Goal: Browse casually: Explore the website without a specific task or goal

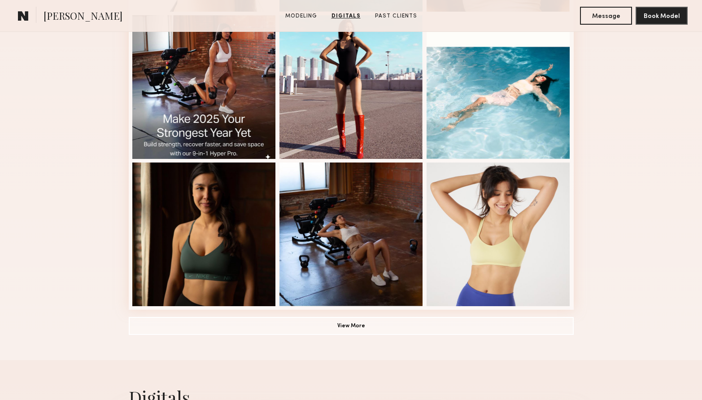
scroll to position [534, 0]
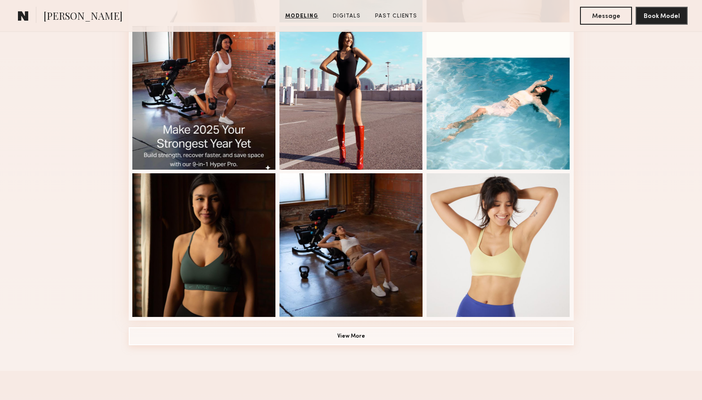
click at [346, 331] on button "View More" at bounding box center [351, 336] width 445 height 18
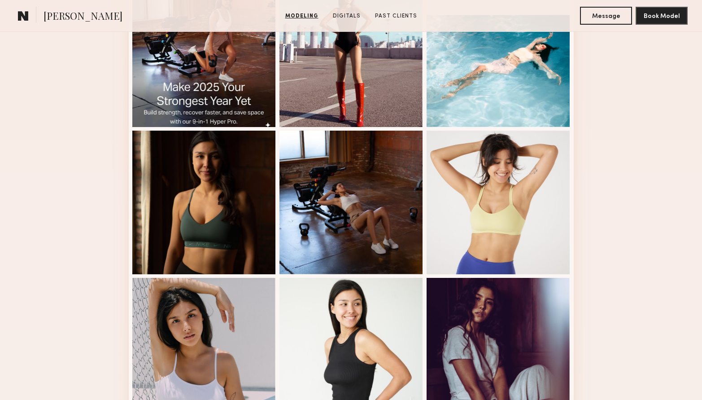
scroll to position [0, 0]
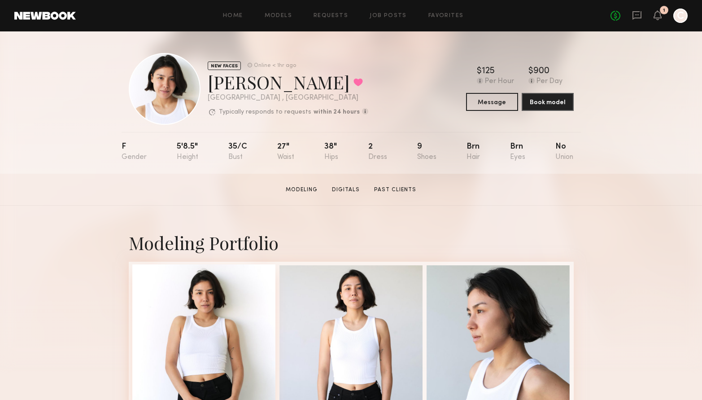
click at [214, 315] on div at bounding box center [204, 336] width 144 height 144
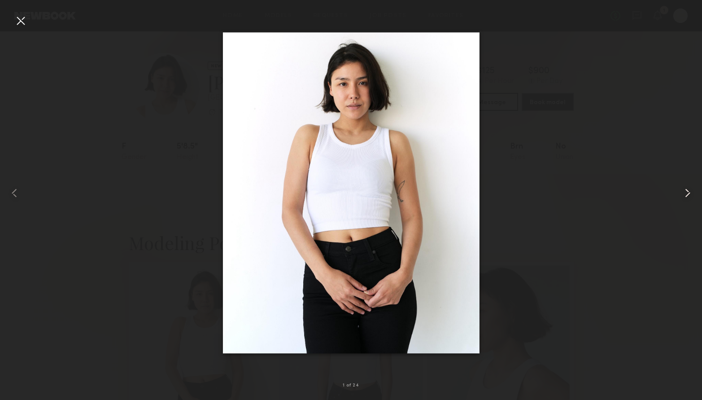
click at [687, 189] on common-icon at bounding box center [688, 193] width 14 height 14
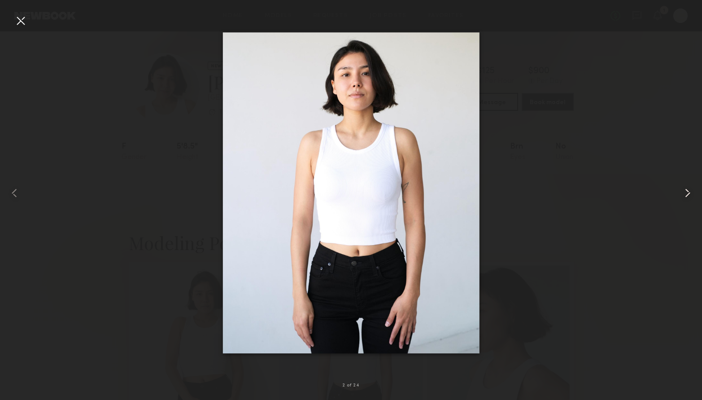
click at [687, 189] on common-icon at bounding box center [688, 193] width 14 height 14
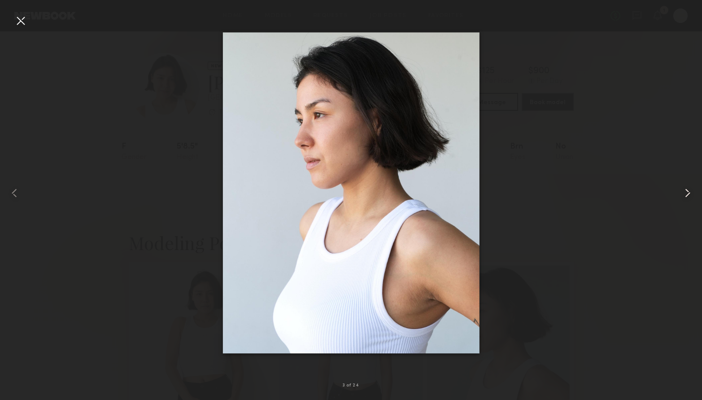
click at [687, 189] on common-icon at bounding box center [688, 193] width 14 height 14
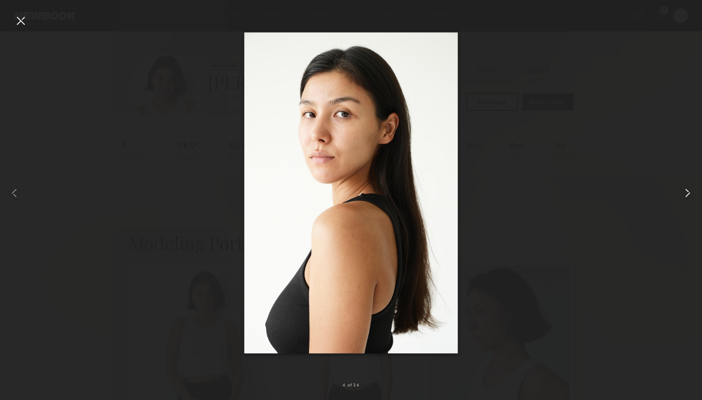
click at [687, 189] on common-icon at bounding box center [688, 193] width 14 height 14
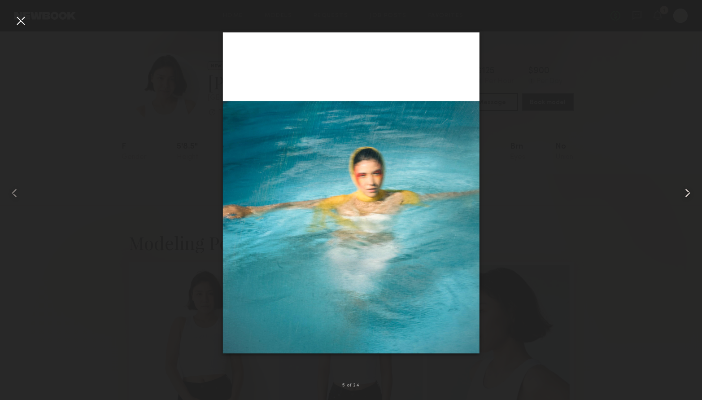
click at [687, 189] on common-icon at bounding box center [688, 193] width 14 height 14
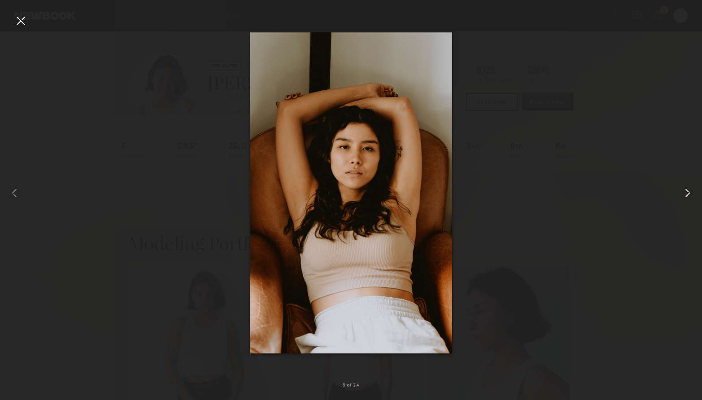
click at [687, 189] on common-icon at bounding box center [688, 193] width 14 height 14
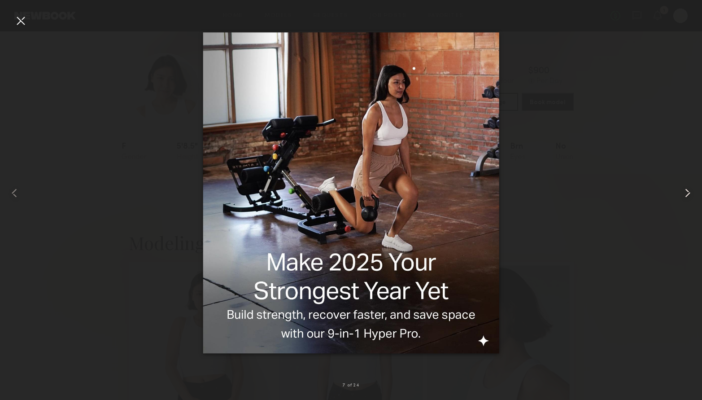
click at [687, 189] on common-icon at bounding box center [688, 193] width 14 height 14
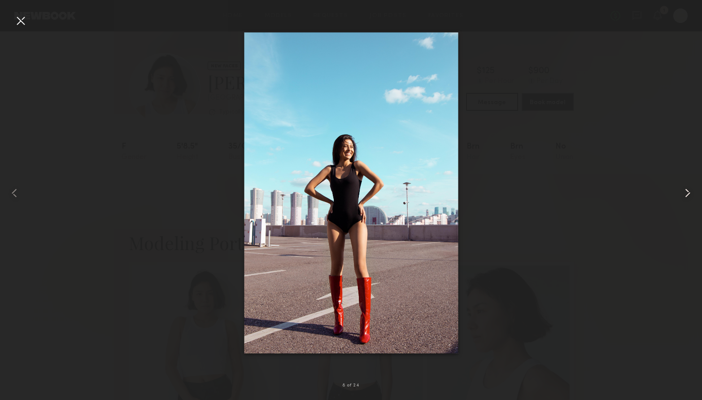
click at [687, 189] on common-icon at bounding box center [688, 193] width 14 height 14
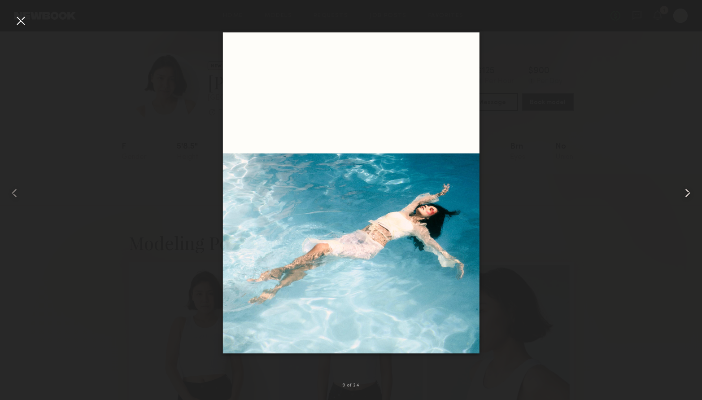
click at [687, 189] on common-icon at bounding box center [688, 193] width 14 height 14
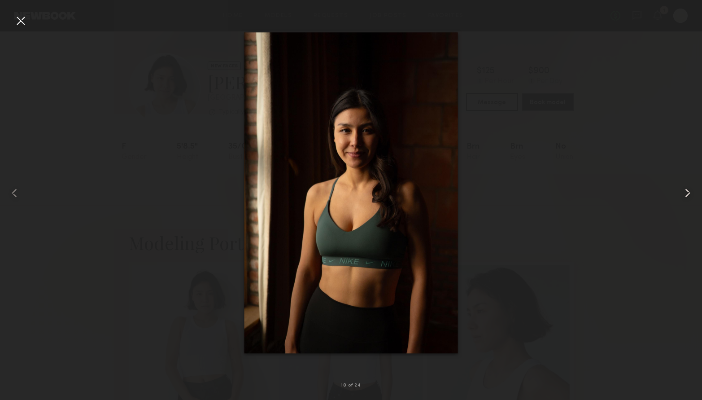
click at [687, 189] on common-icon at bounding box center [688, 193] width 14 height 14
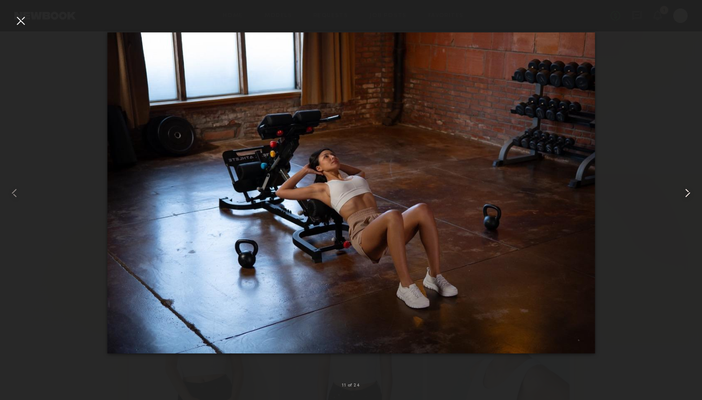
click at [687, 189] on common-icon at bounding box center [688, 193] width 14 height 14
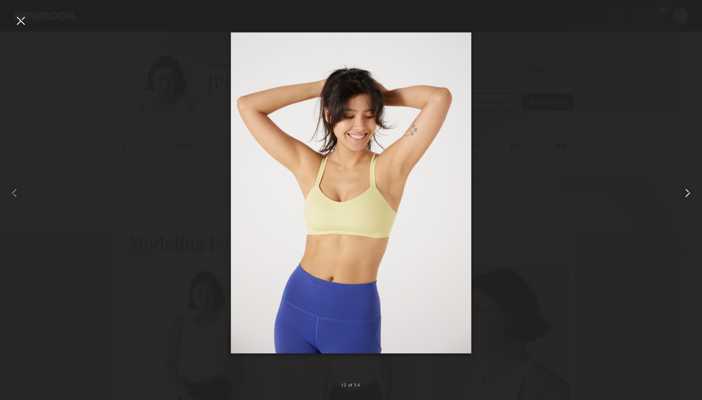
click at [687, 189] on common-icon at bounding box center [688, 193] width 14 height 14
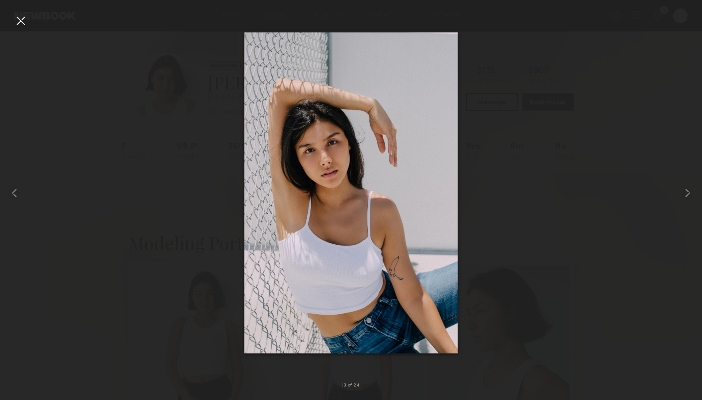
click at [21, 19] on div at bounding box center [20, 20] width 14 height 14
